Goal: Task Accomplishment & Management: Use online tool/utility

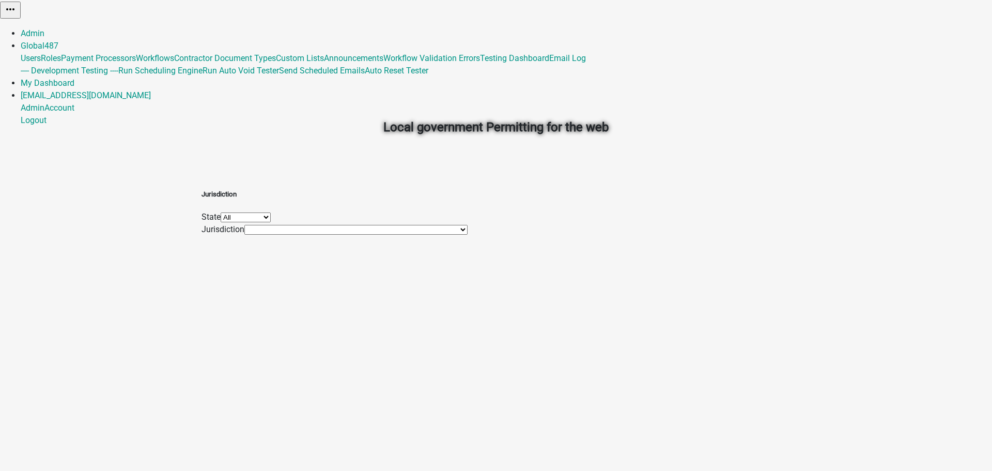
click at [44, 28] on link "Admin" at bounding box center [33, 33] width 24 height 10
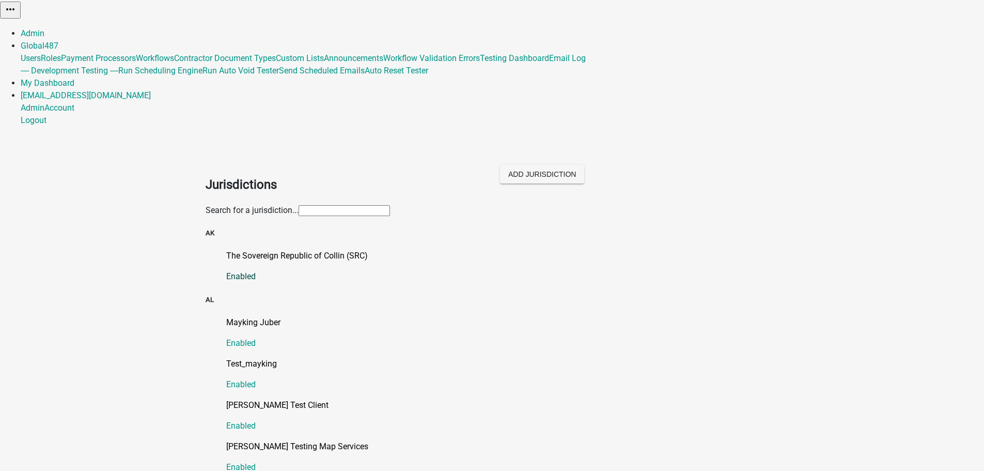
click at [281, 249] on p "The Sovereign Republic of Collin (SRC)" at bounding box center [502, 255] width 553 height 12
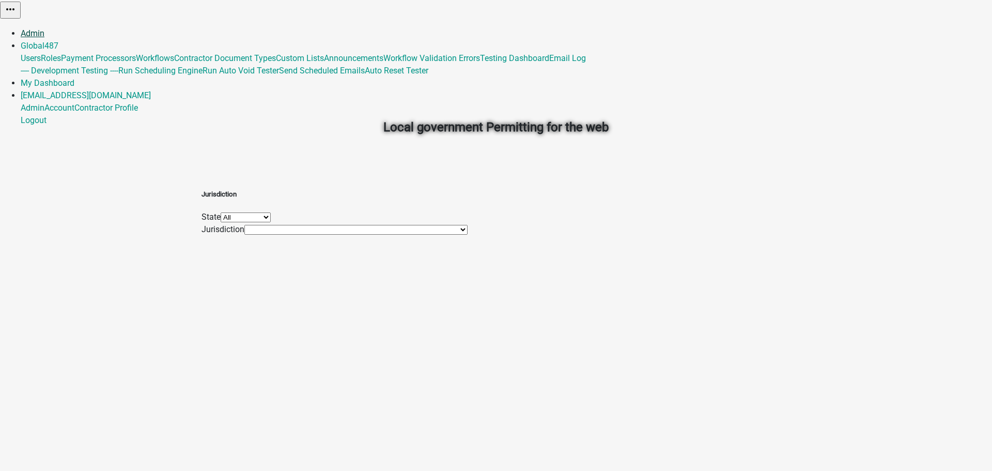
click at [44, 28] on link "Admin" at bounding box center [33, 33] width 24 height 10
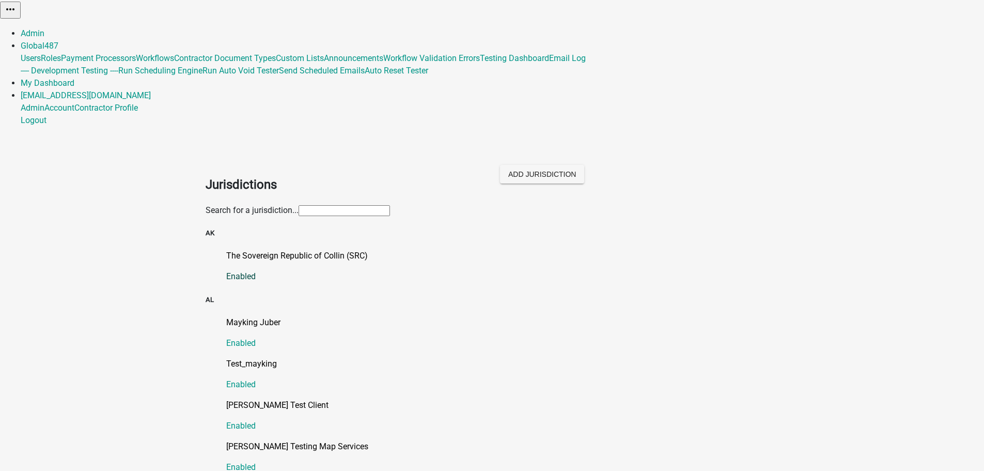
click at [315, 249] on p "The Sovereign Republic of Collin (SRC)" at bounding box center [502, 255] width 553 height 12
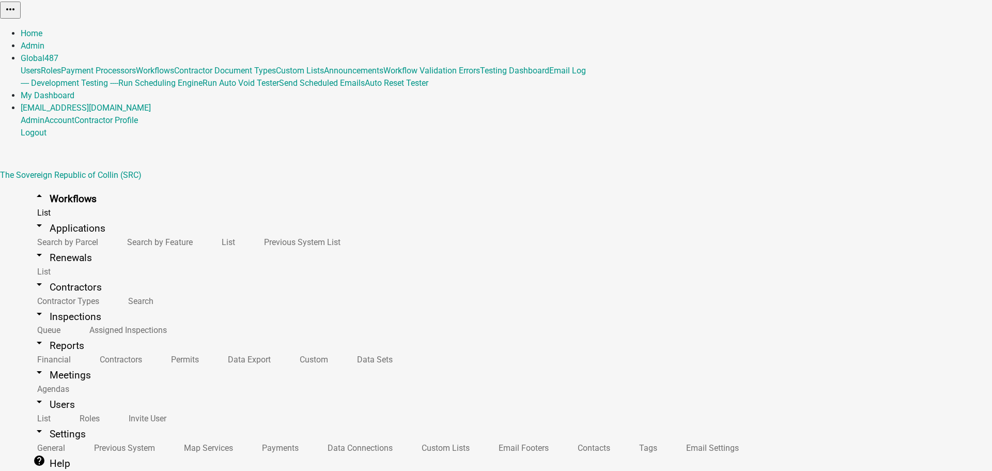
drag, startPoint x: 739, startPoint y: 66, endPoint x: 729, endPoint y: 56, distance: 13.5
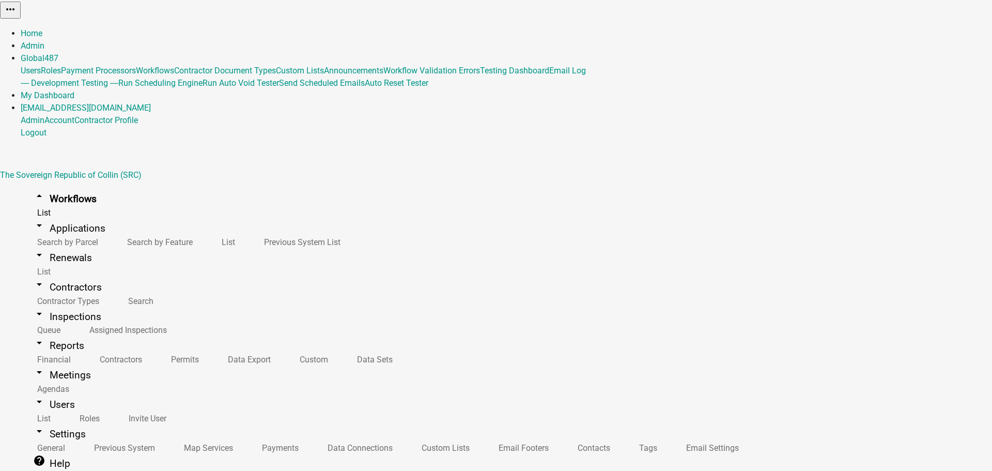
scroll to position [439, 0]
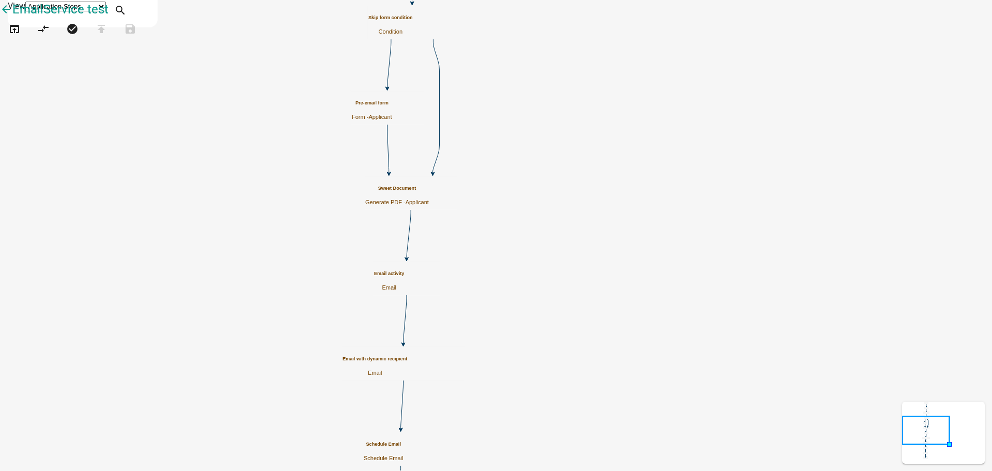
click at [404, 284] on p "Email" at bounding box center [389, 287] width 30 height 7
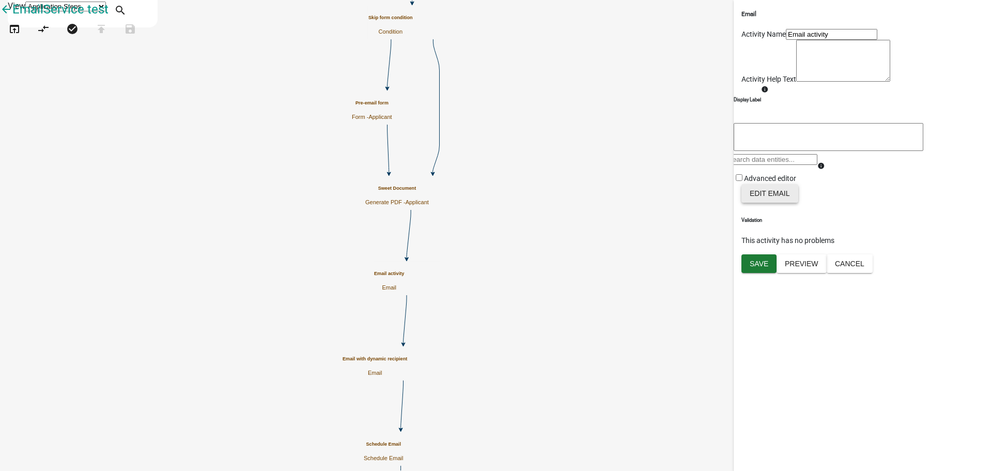
click at [788, 202] on button "Edit Email" at bounding box center [769, 193] width 57 height 19
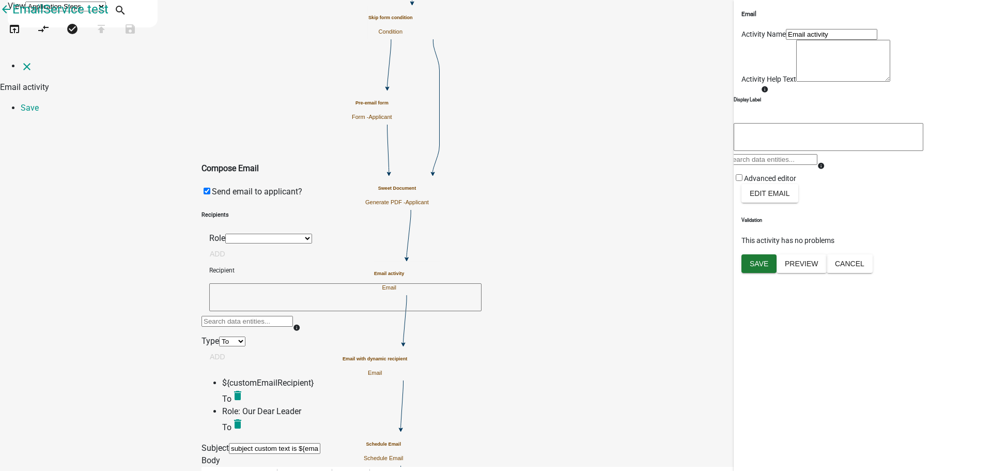
click at [404, 283] on textarea at bounding box center [345, 297] width 272 height 28
click at [324, 283] on textarea "aALL_FEE_RECIPIENTS" at bounding box center [345, 297] width 272 height 28
type textarea "a"
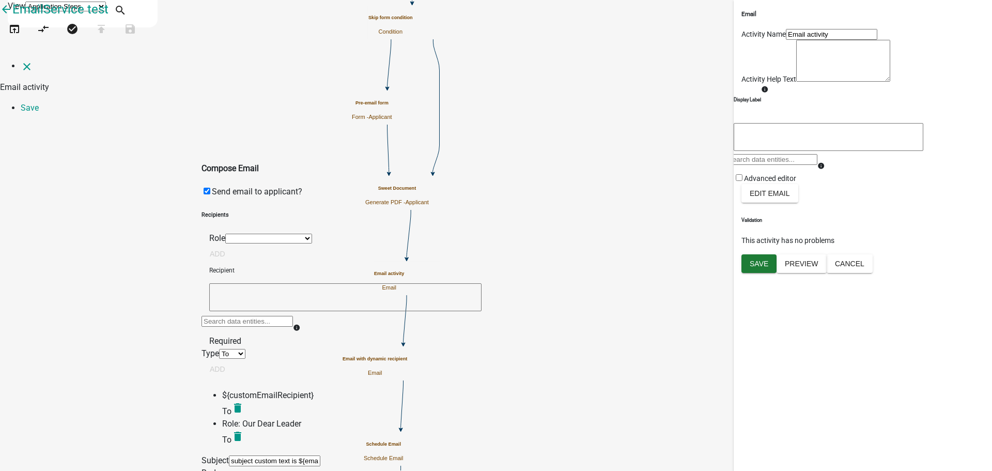
type textarea "@"
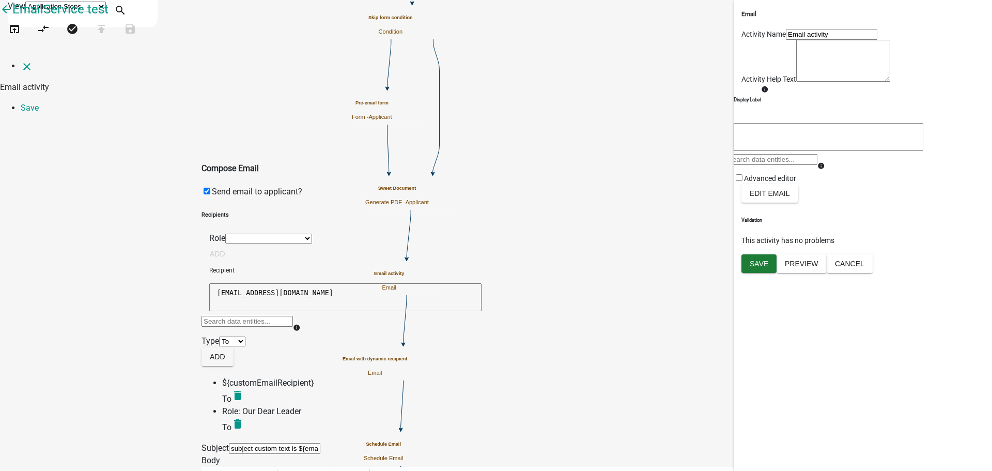
type textarea "[EMAIL_ADDRESS][DOMAIN_NAME]"
